Goal: Transaction & Acquisition: Purchase product/service

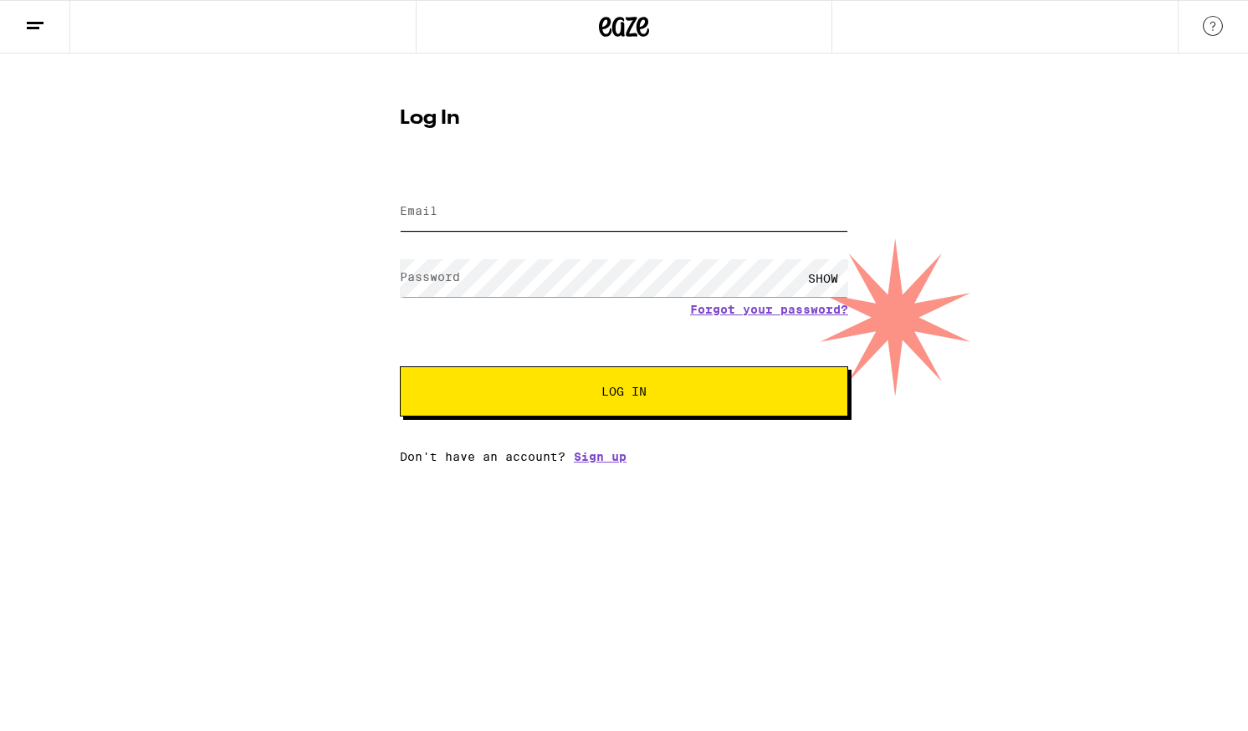
type input "[PERSON_NAME][EMAIL_ADDRESS][PERSON_NAME][DOMAIN_NAME]"
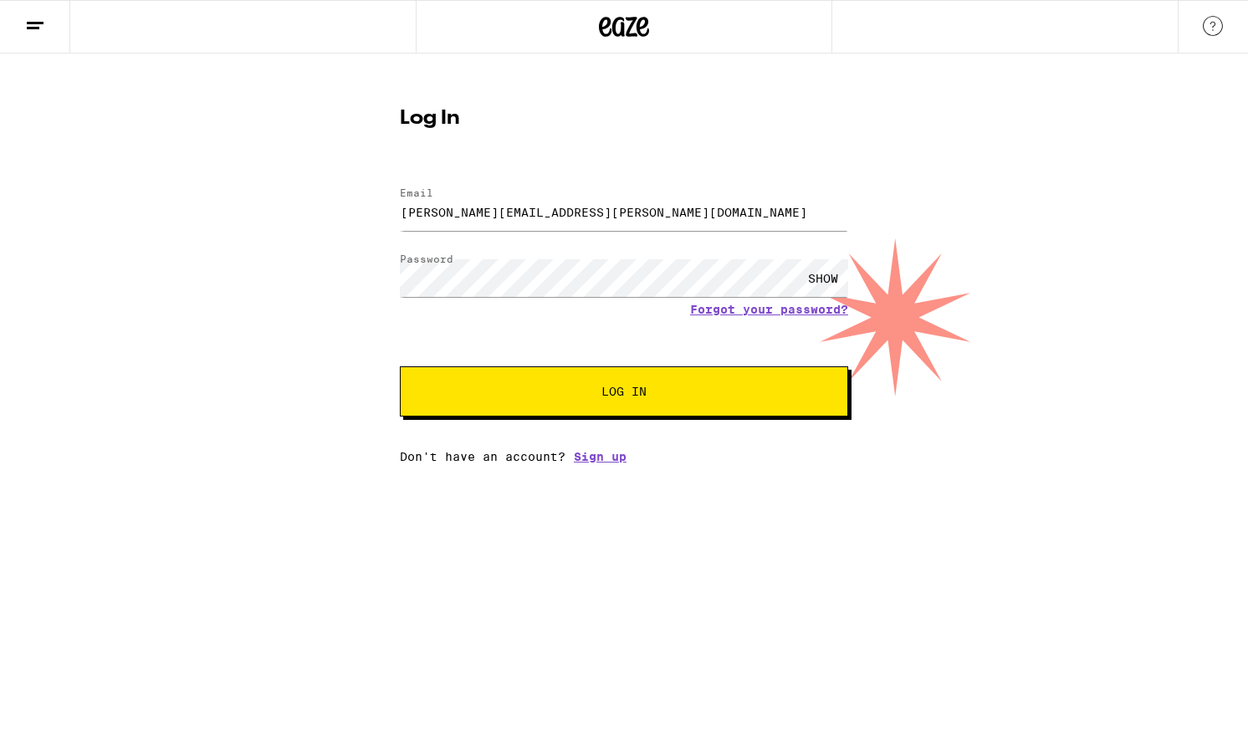
click at [656, 377] on button "Log In" at bounding box center [624, 391] width 448 height 50
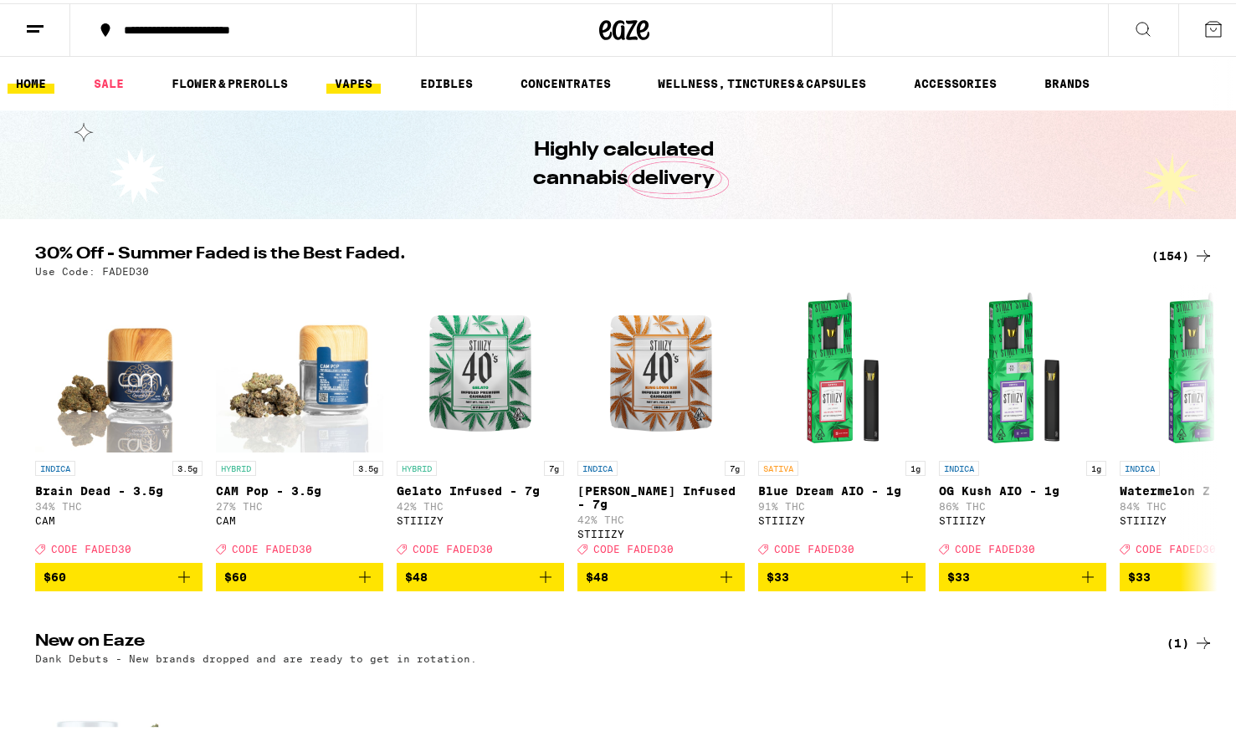
click at [375, 79] on link "VAPES" at bounding box center [353, 80] width 54 height 20
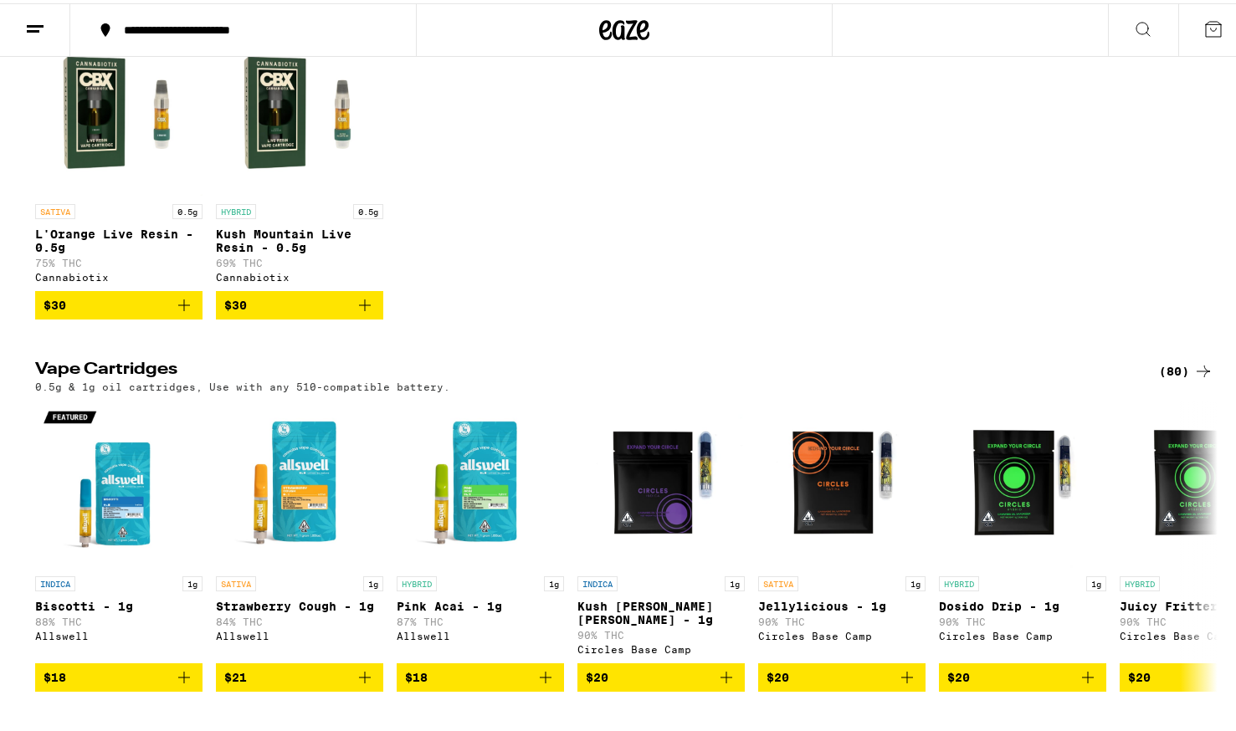
scroll to position [724, 0]
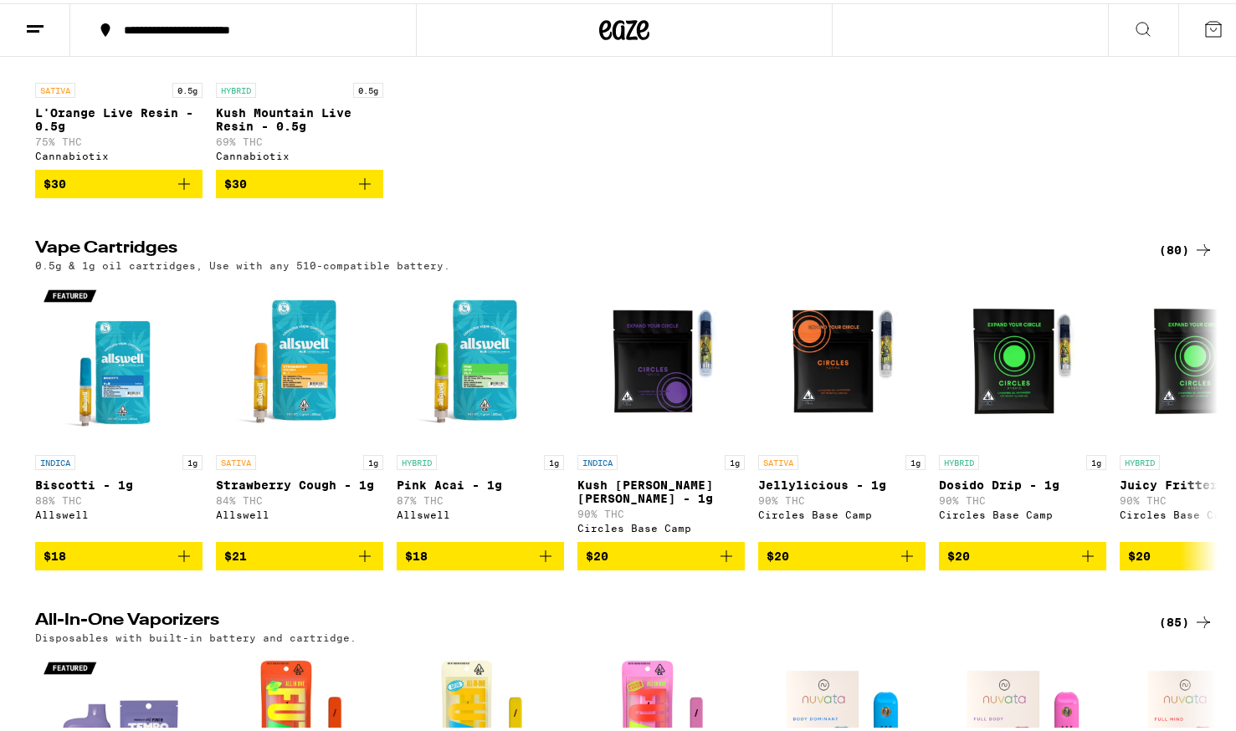
click at [1159, 257] on div "(80)" at bounding box center [1186, 247] width 54 height 20
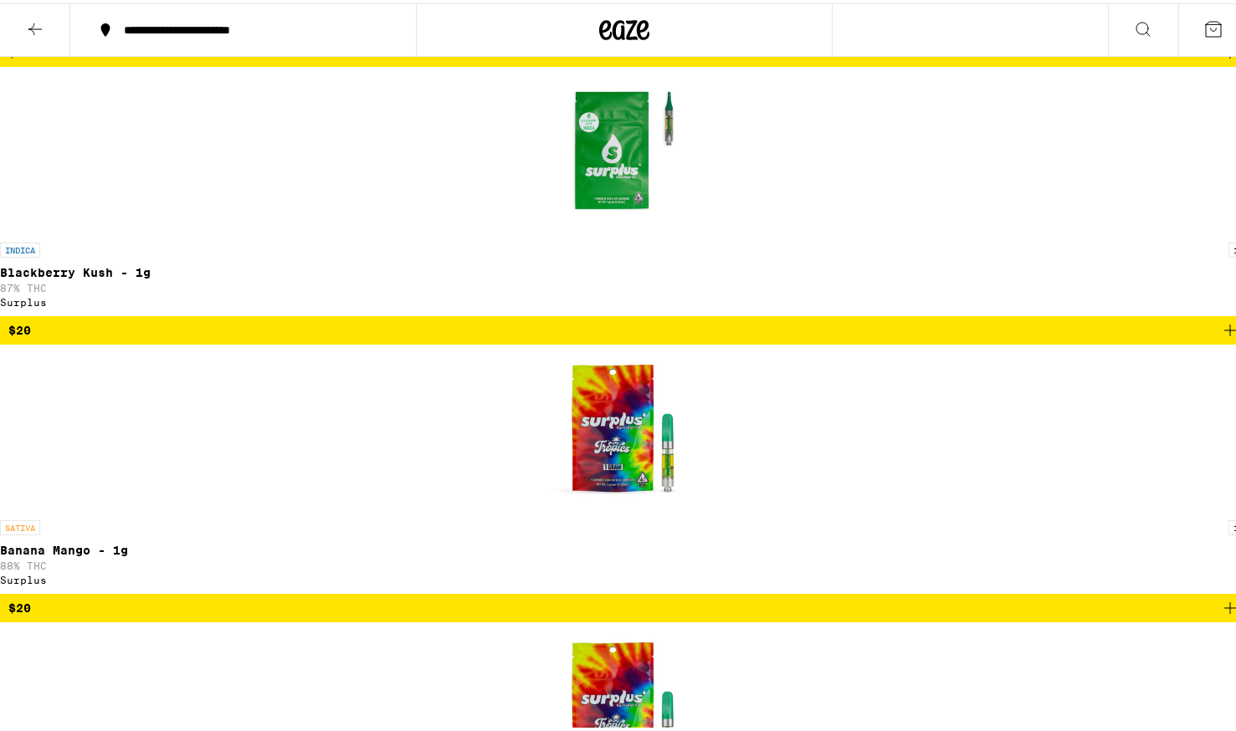
scroll to position [3846, 0]
